Goal: Task Accomplishment & Management: Manage account settings

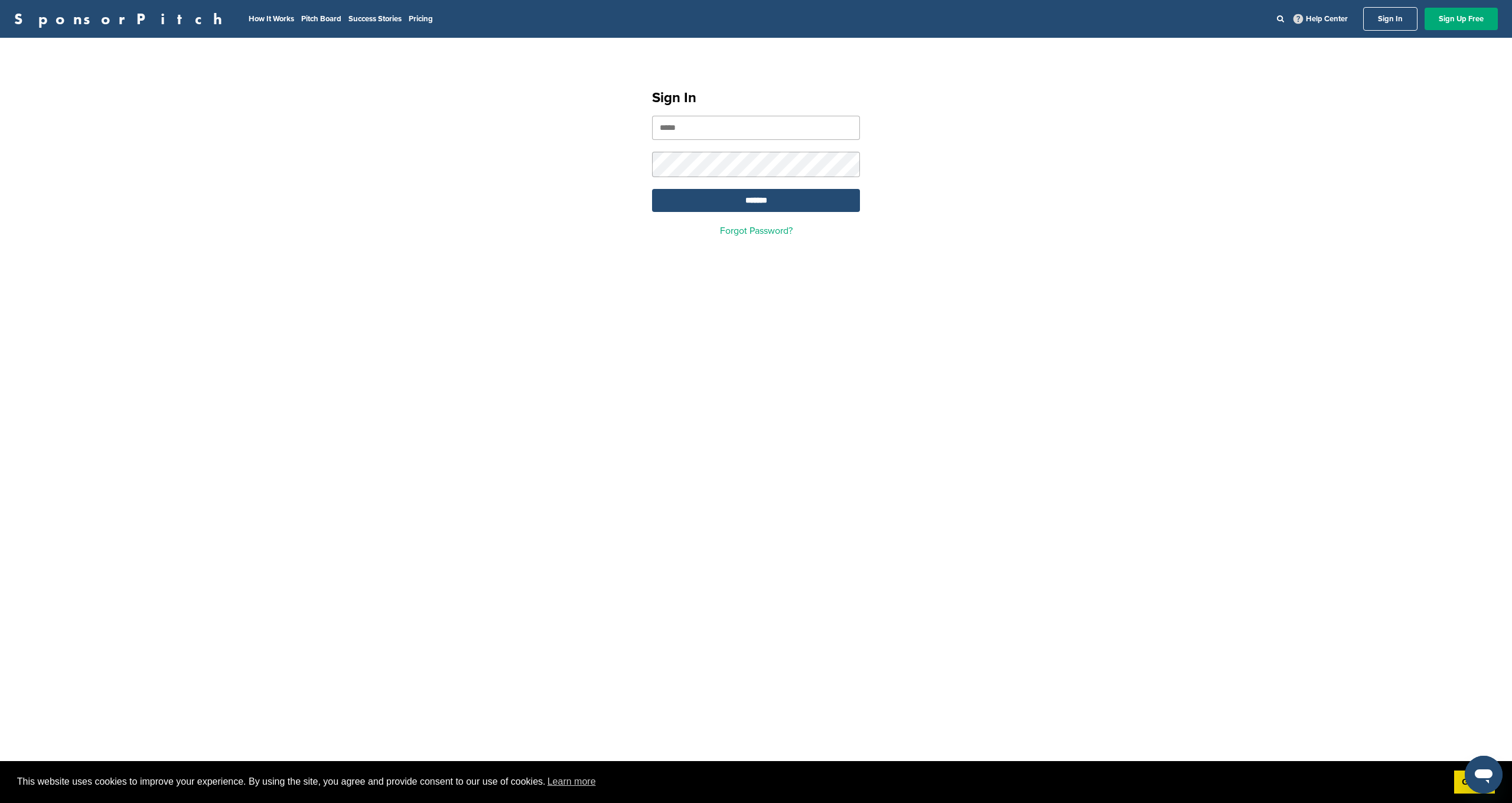
type input "**********"
click at [768, 200] on input "*******" at bounding box center [756, 201] width 208 height 23
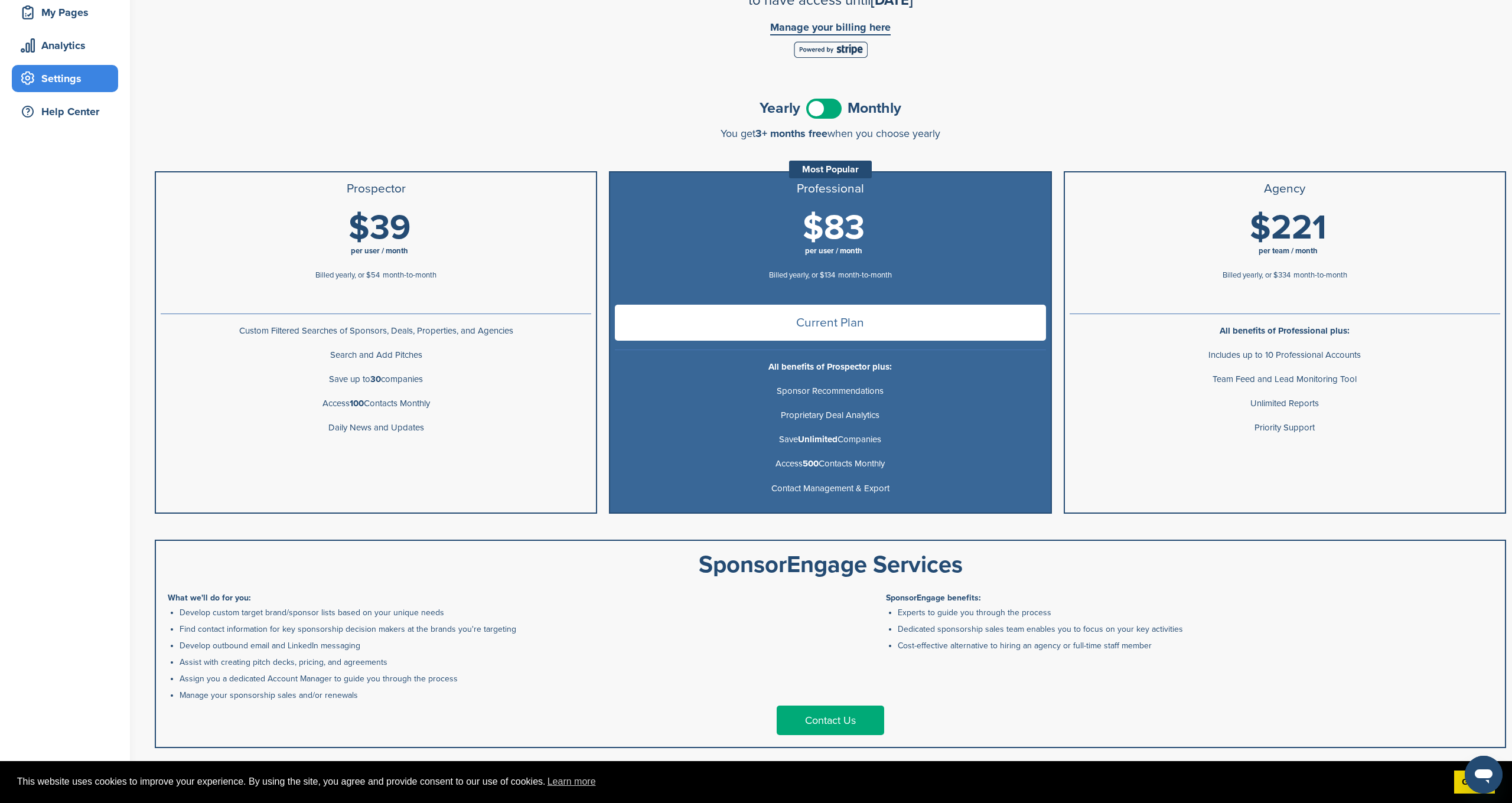
scroll to position [188, 0]
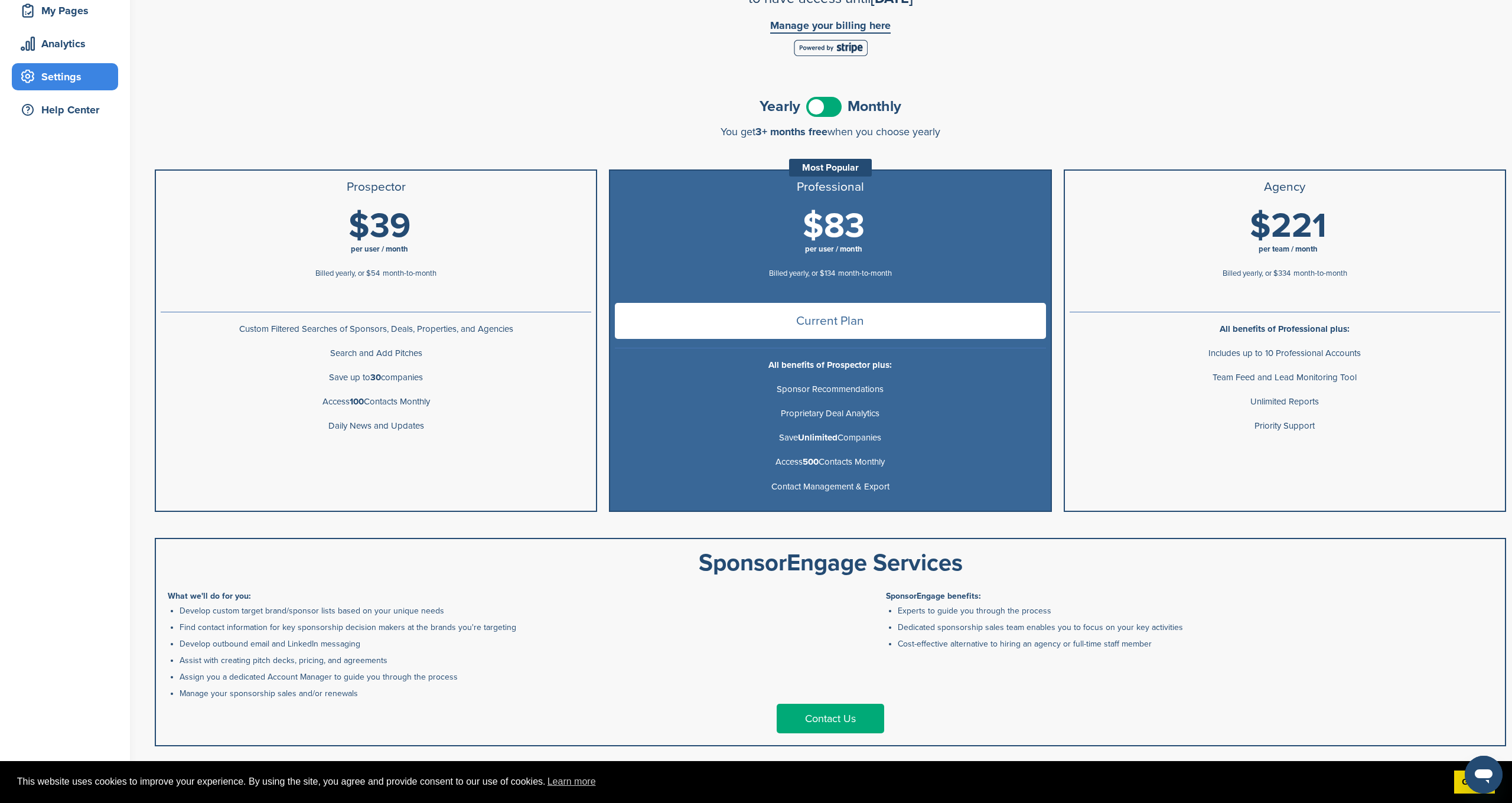
click at [818, 107] on span at bounding box center [824, 107] width 35 height 20
click at [837, 110] on span at bounding box center [824, 107] width 35 height 20
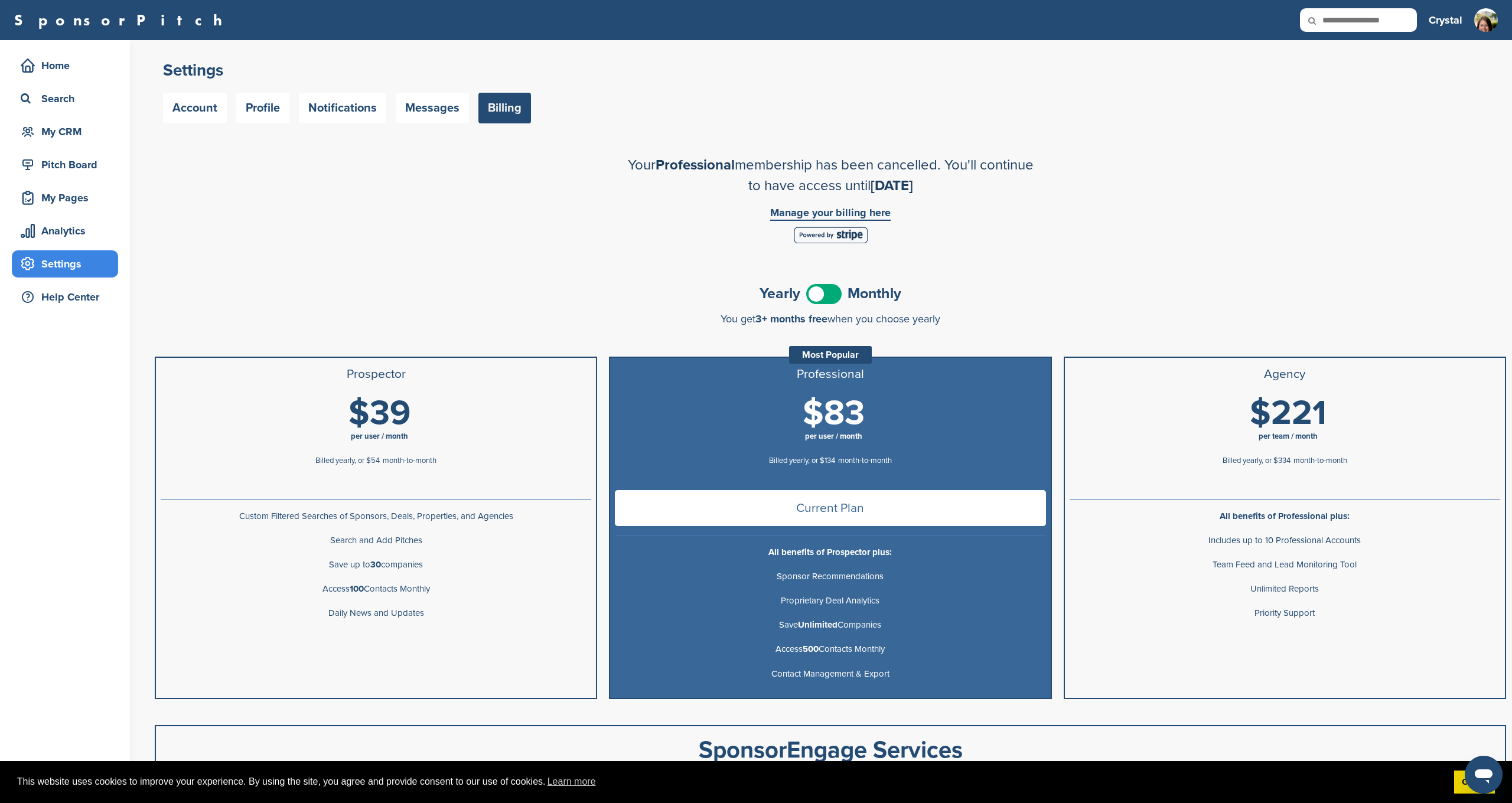
scroll to position [0, 0]
click at [200, 108] on link "Account" at bounding box center [195, 107] width 63 height 31
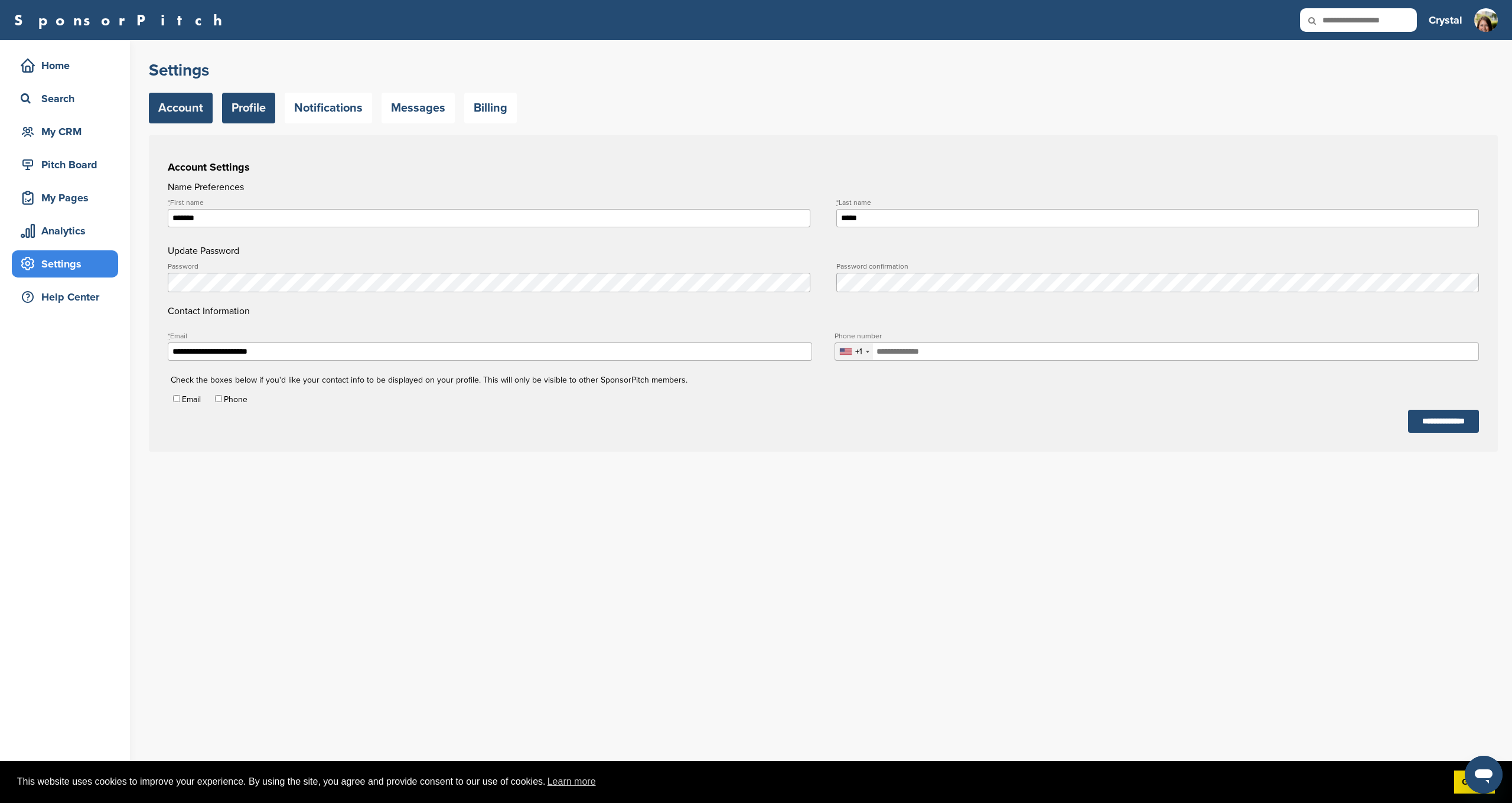
click at [238, 103] on link "Profile" at bounding box center [248, 107] width 53 height 31
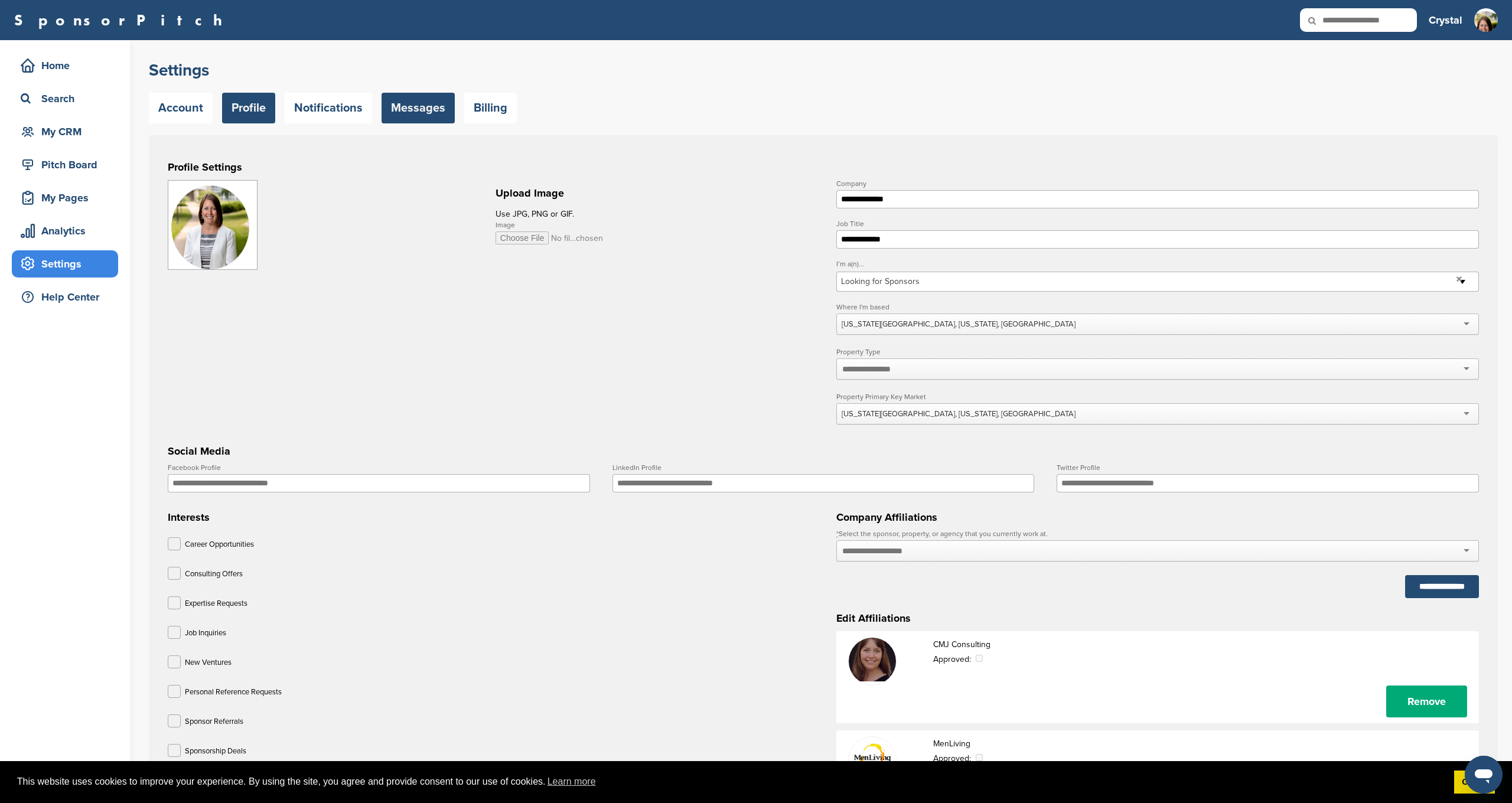
click at [397, 107] on link "Messages" at bounding box center [417, 107] width 73 height 31
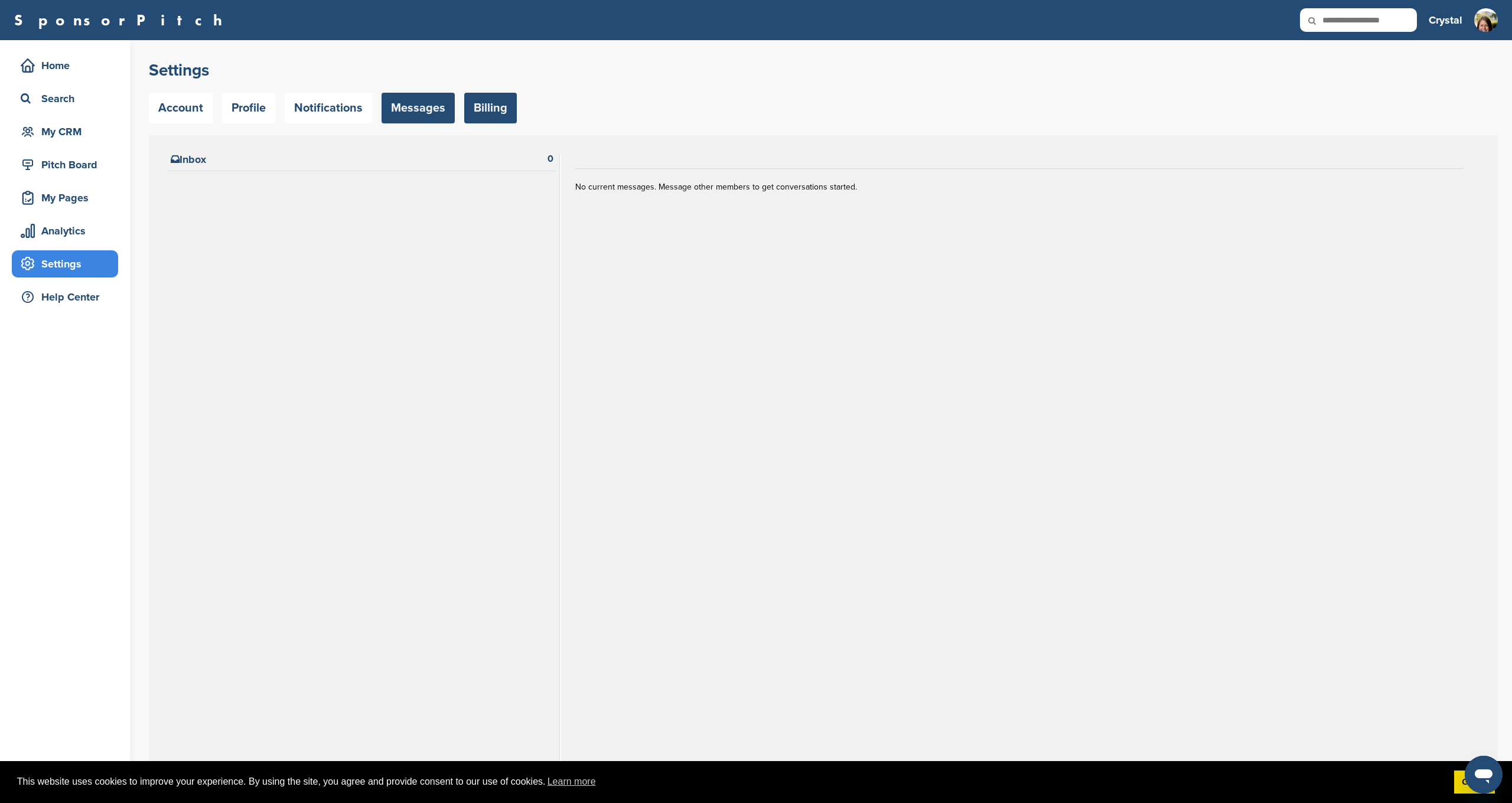
click at [492, 108] on link "Billing" at bounding box center [490, 107] width 53 height 31
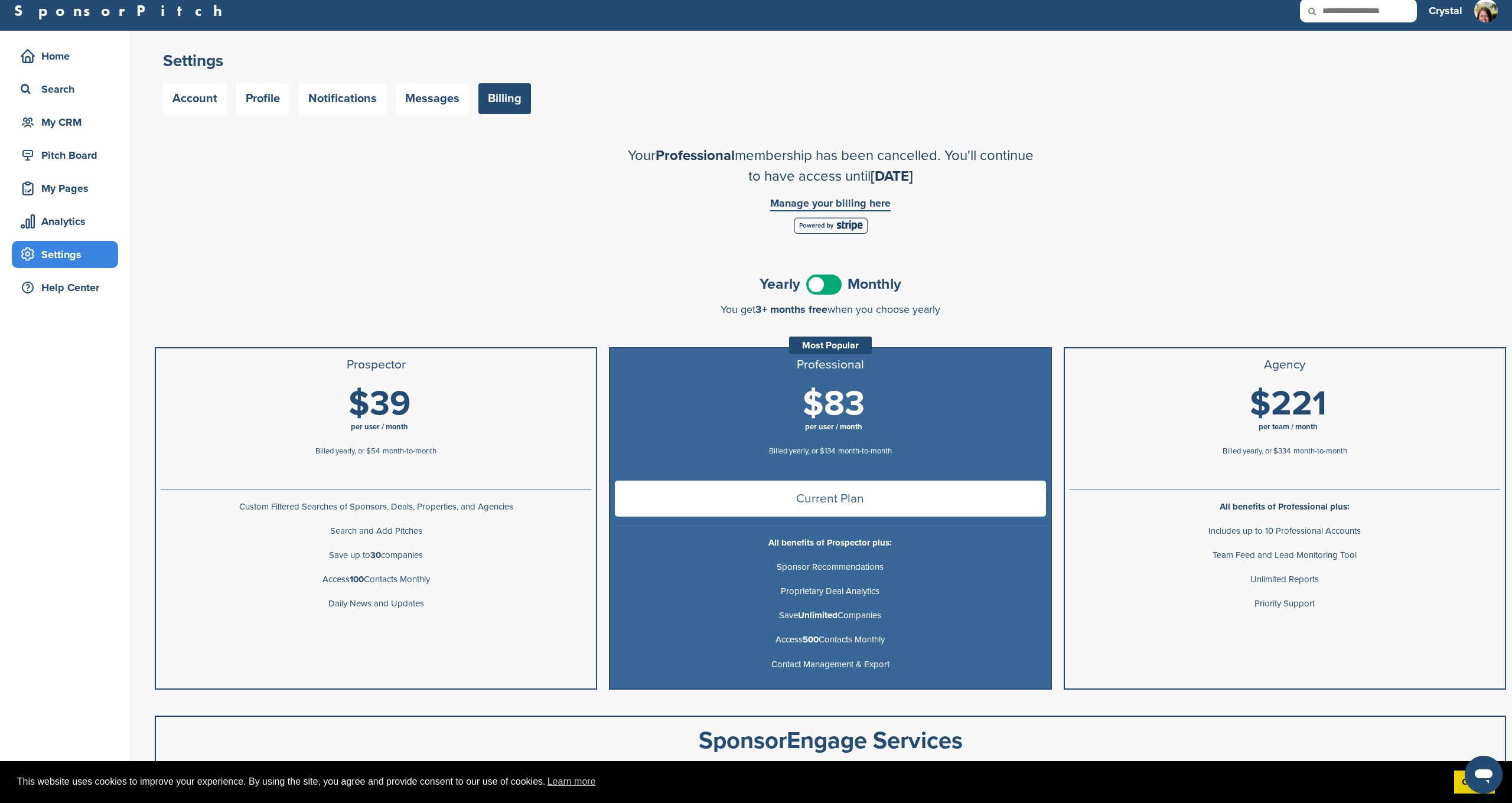
scroll to position [18, 0]
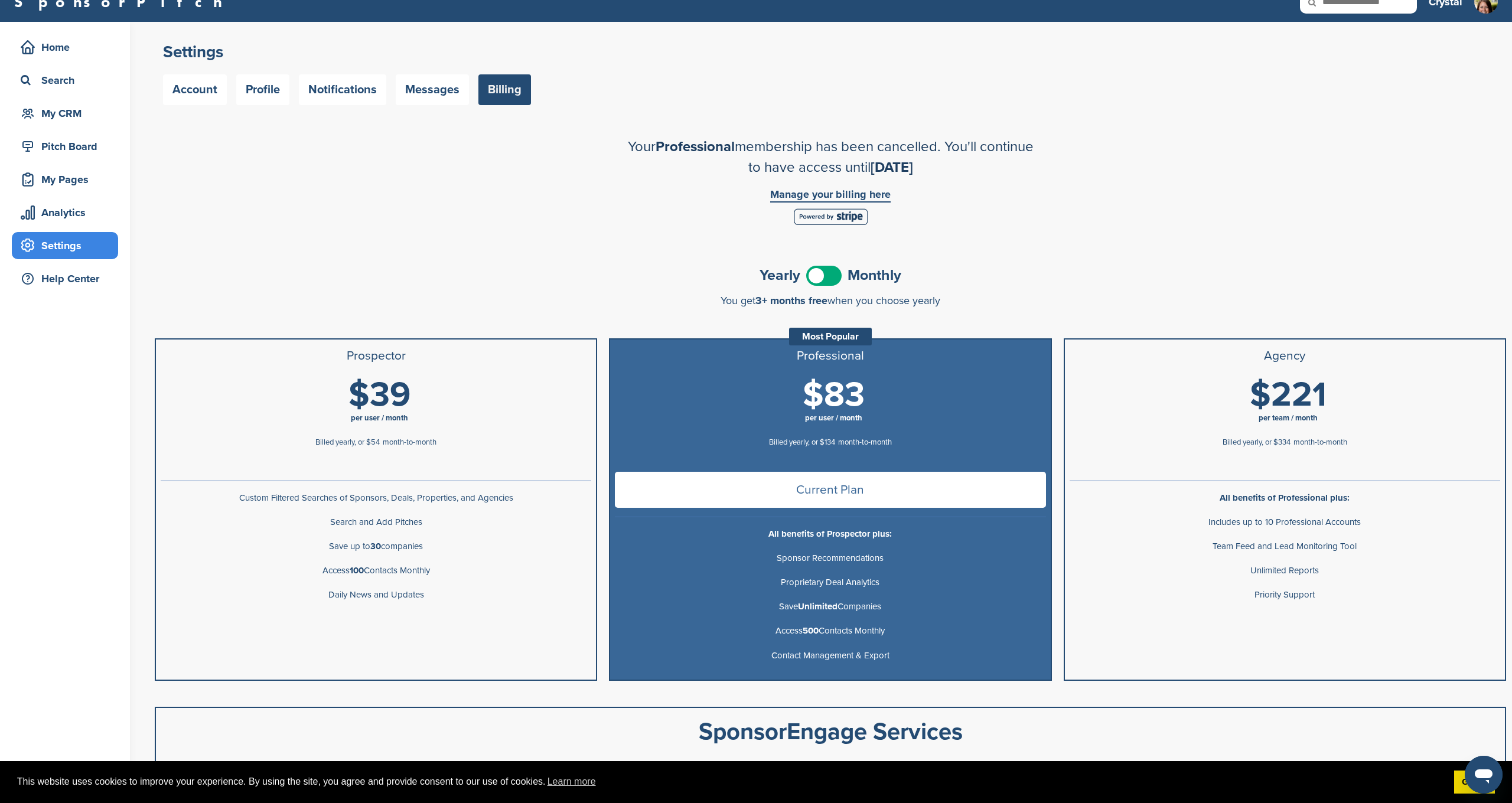
click at [815, 192] on link "Manage your billing here" at bounding box center [830, 195] width 121 height 13
